Goal: Find specific page/section: Find specific page/section

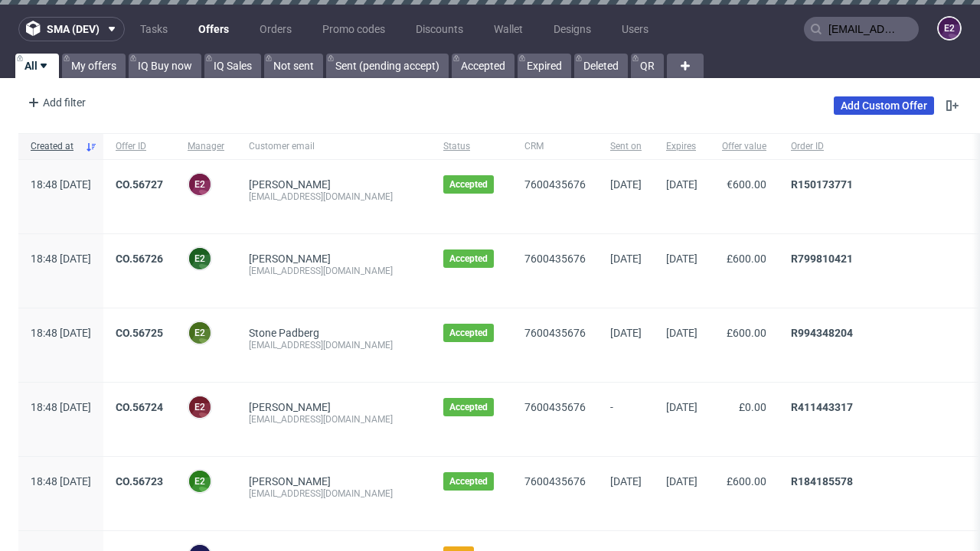
type input "[EMAIL_ADDRESS][DOMAIN_NAME]"
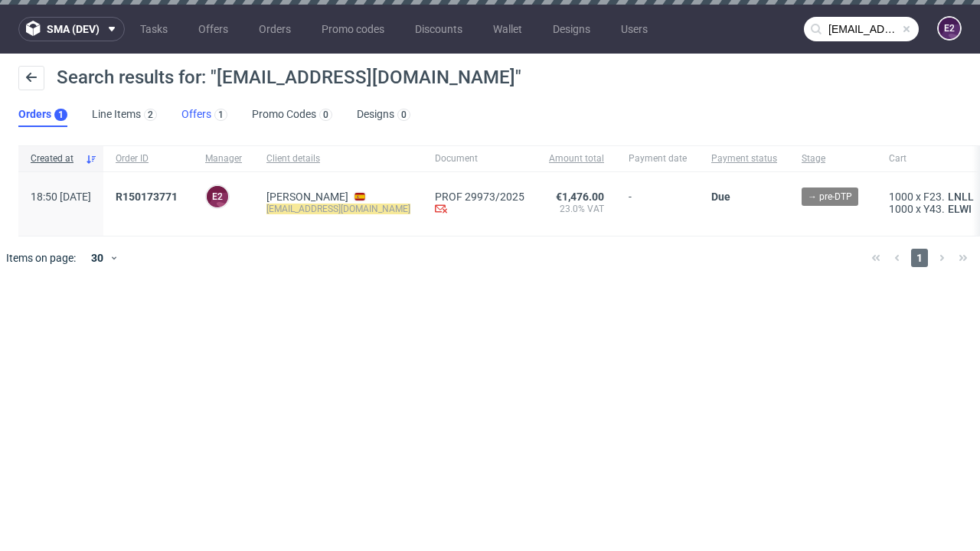
click at [205, 115] on link "Offers 1" at bounding box center [205, 115] width 46 height 25
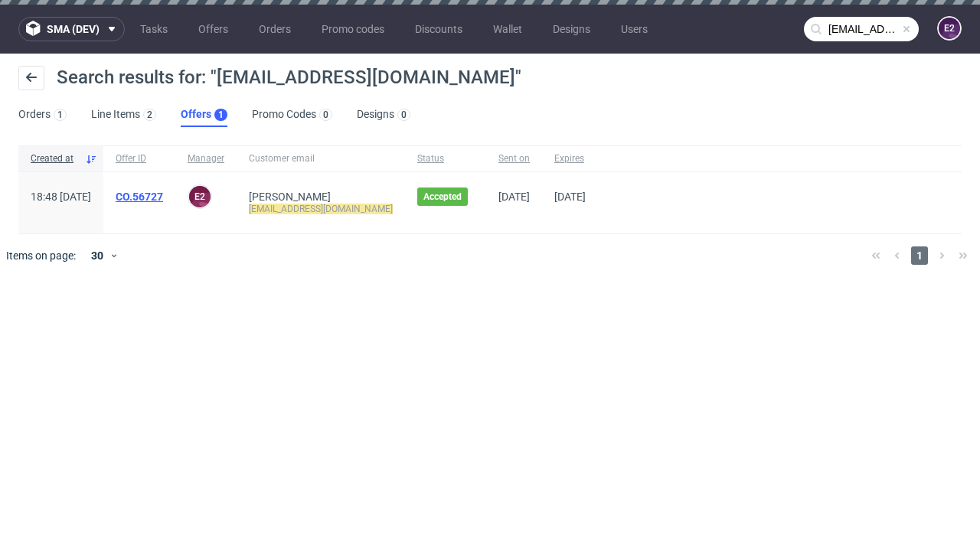
click at [163, 197] on link "CO.56727" at bounding box center [139, 197] width 47 height 12
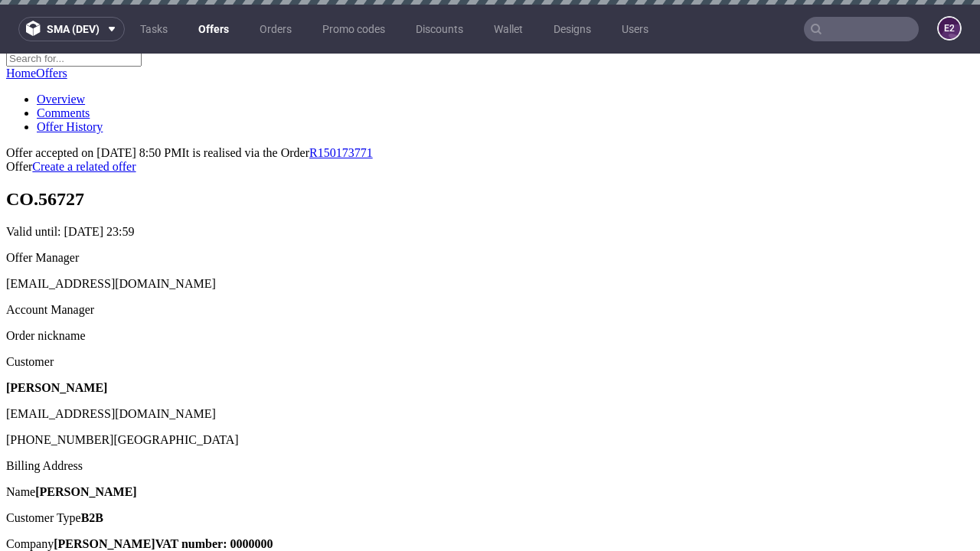
scroll to position [5, 0]
